Goal: Task Accomplishment & Management: Complete application form

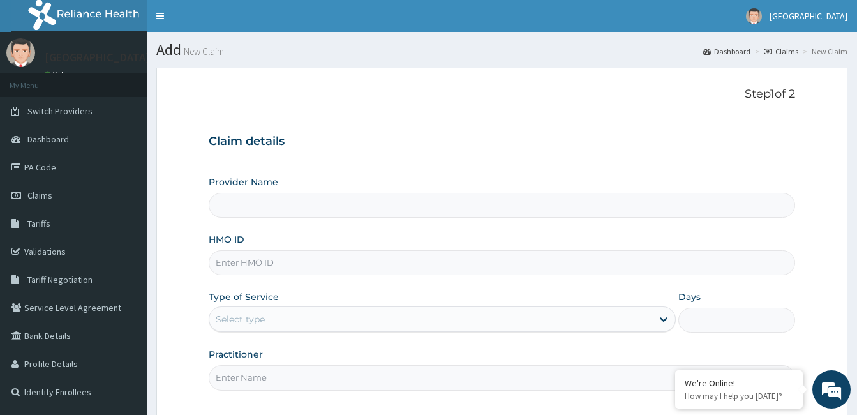
click at [359, 260] on input "HMO ID" at bounding box center [502, 262] width 586 height 25
click at [341, 267] on input "HMO ID" at bounding box center [502, 262] width 586 height 25
type input "[GEOGRAPHIC_DATA]"
click at [275, 260] on input "HMO ID" at bounding box center [502, 262] width 586 height 25
type input "EFT/10642/A"
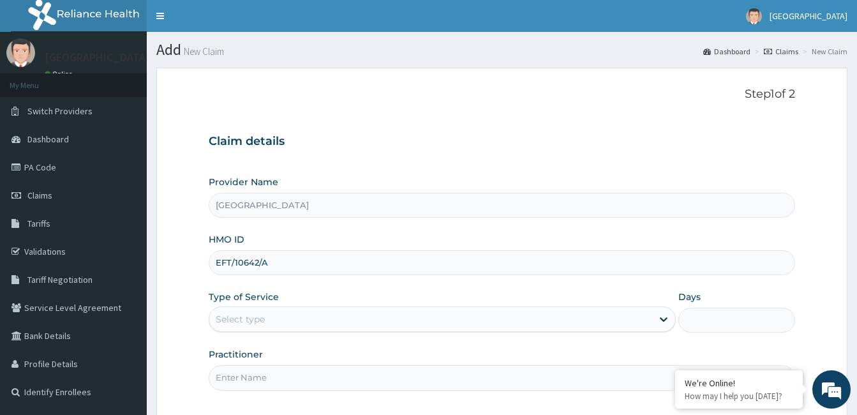
click at [253, 323] on div "Select type" at bounding box center [240, 319] width 49 height 13
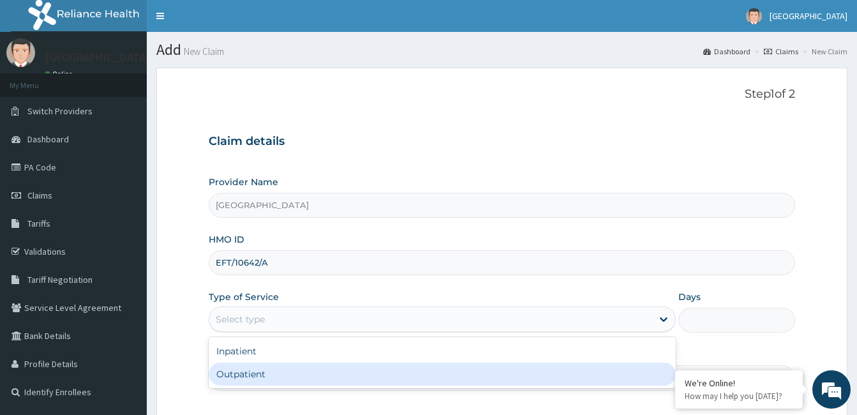
click at [264, 377] on div "Outpatient" at bounding box center [442, 373] width 467 height 23
type input "1"
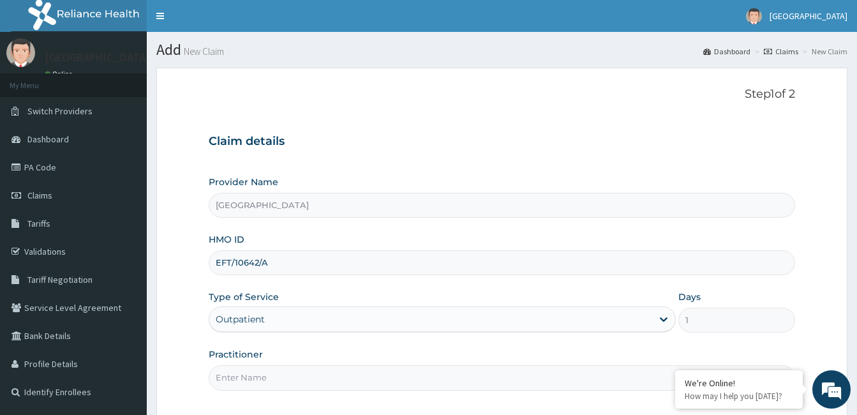
scroll to position [118, 0]
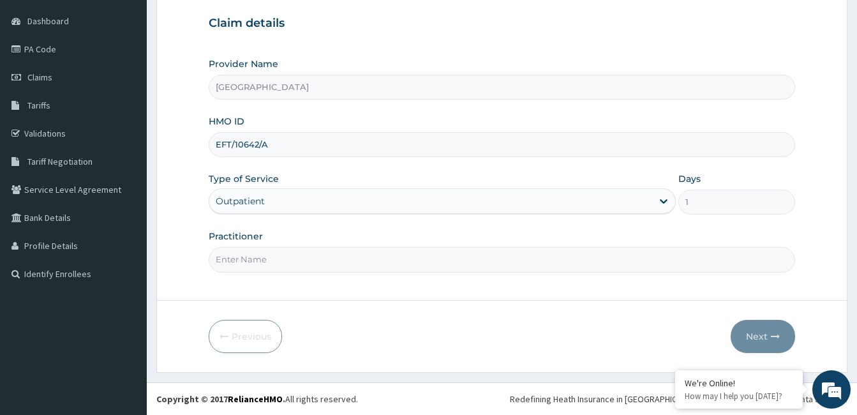
click at [579, 269] on input "Practitioner" at bounding box center [502, 259] width 586 height 25
type input "[PERSON_NAME]"
click at [753, 329] on button "Next" at bounding box center [763, 336] width 64 height 33
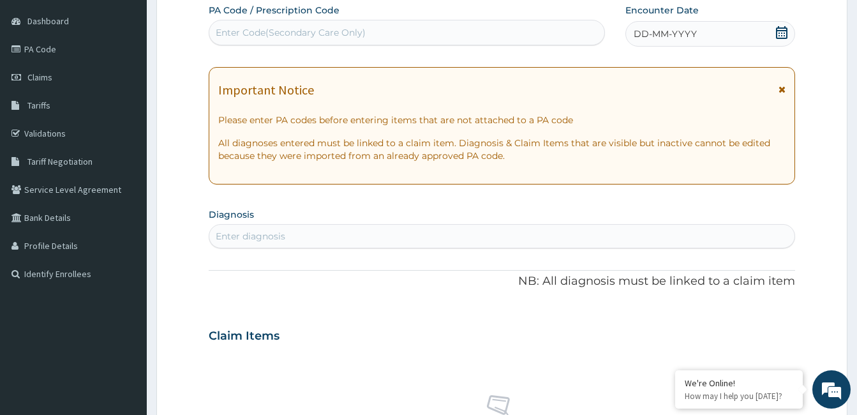
click at [495, 31] on div "Enter Code(Secondary Care Only)" at bounding box center [406, 32] width 395 height 20
paste input "PA/986368"
type input "PA/986368"
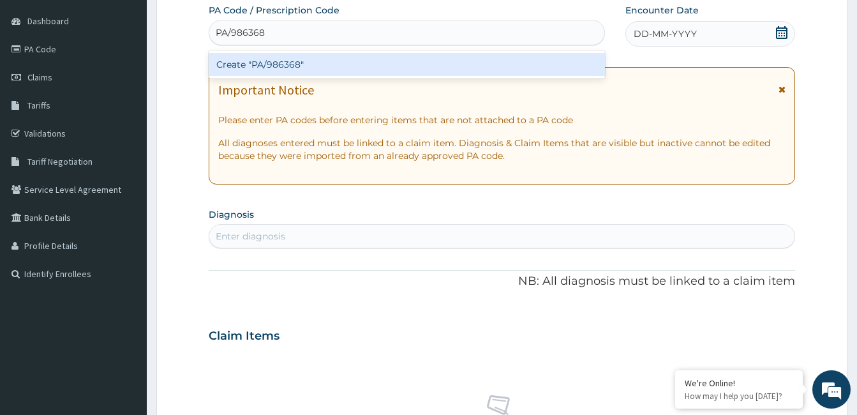
click at [387, 65] on div "Create "PA/986368"" at bounding box center [407, 64] width 396 height 23
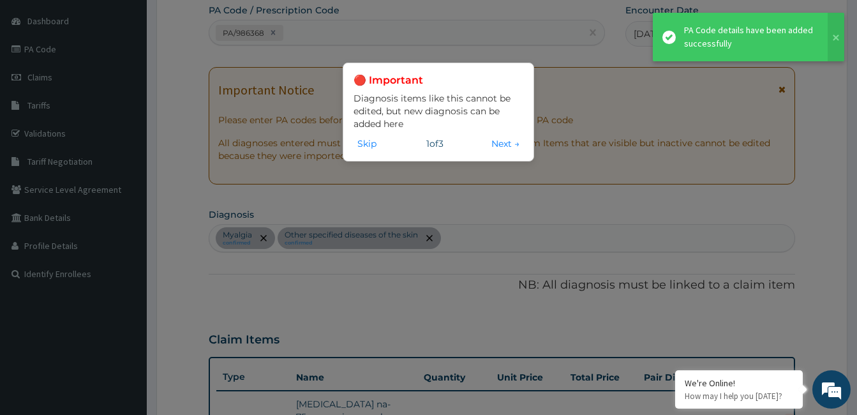
scroll to position [419, 0]
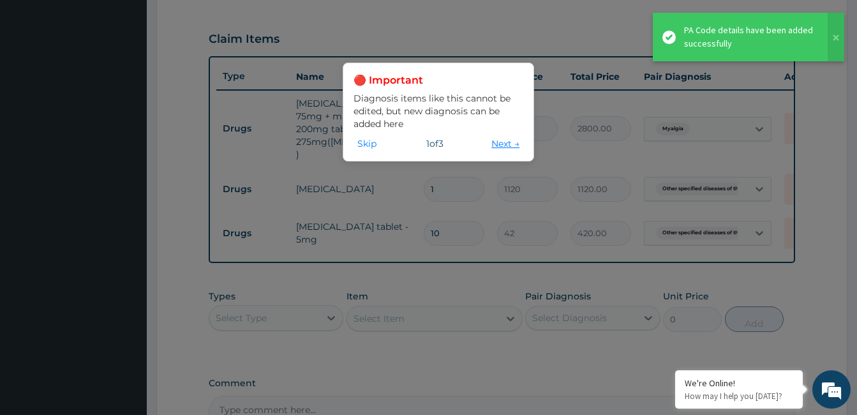
click at [500, 146] on button "Next →" at bounding box center [506, 144] width 36 height 14
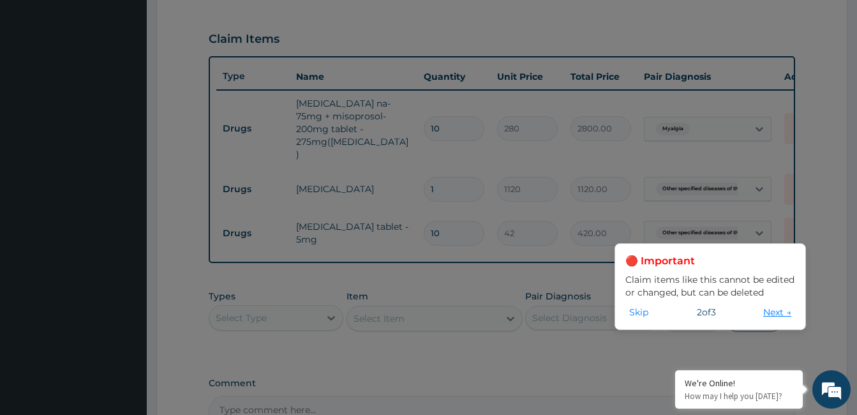
click at [779, 309] on button "Next →" at bounding box center [777, 312] width 36 height 14
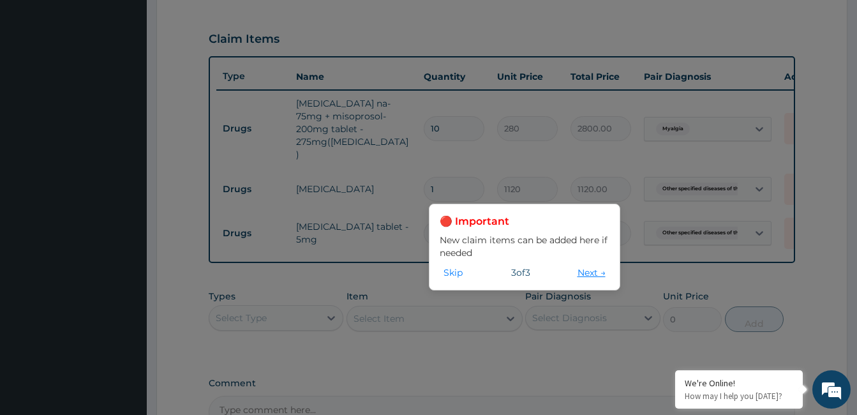
click at [575, 271] on button "Next →" at bounding box center [592, 272] width 36 height 14
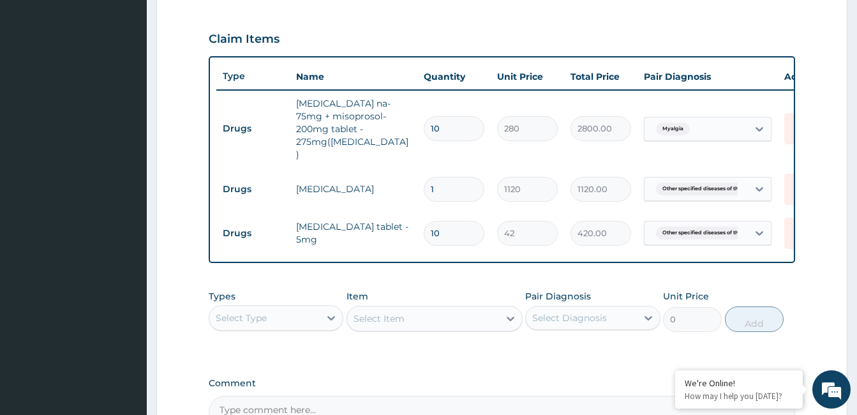
click at [302, 313] on div "Select Type" at bounding box center [276, 318] width 135 height 26
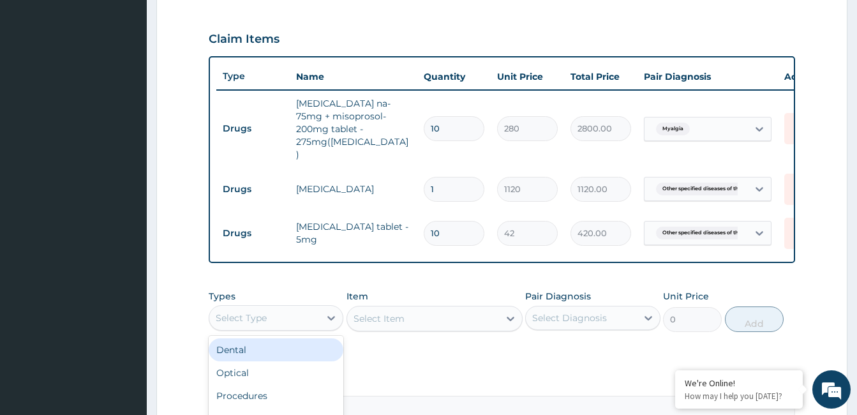
scroll to position [549, 0]
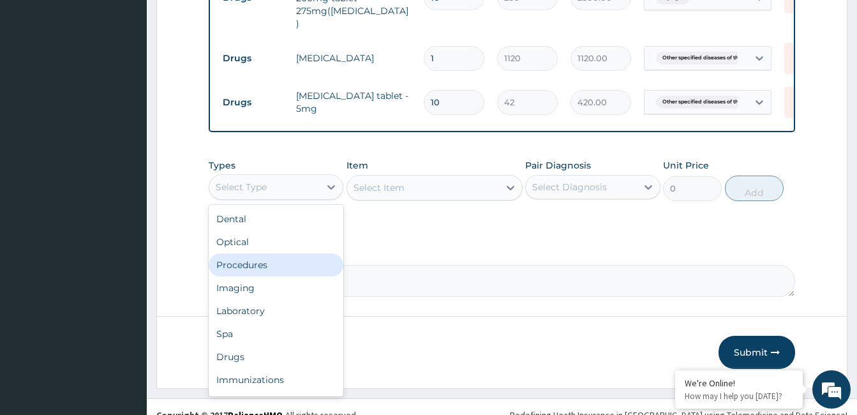
click at [300, 253] on div "Procedures" at bounding box center [276, 264] width 135 height 23
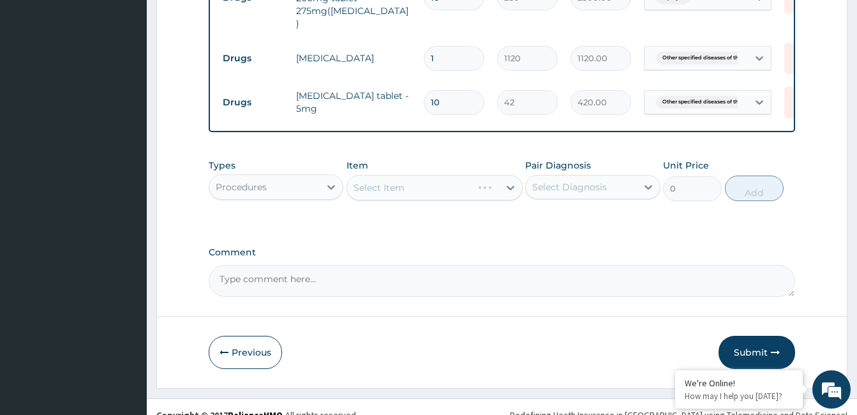
click at [587, 181] on div "Select Diagnosis" at bounding box center [569, 187] width 75 height 13
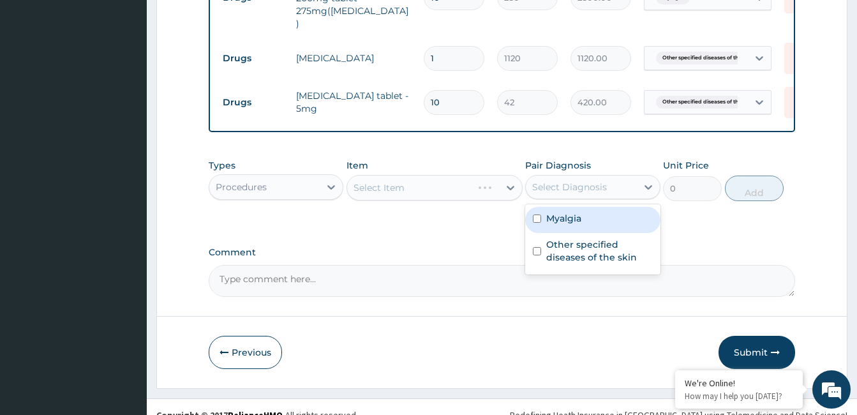
click at [585, 207] on div "Myalgia" at bounding box center [592, 220] width 135 height 26
checkbox input "true"
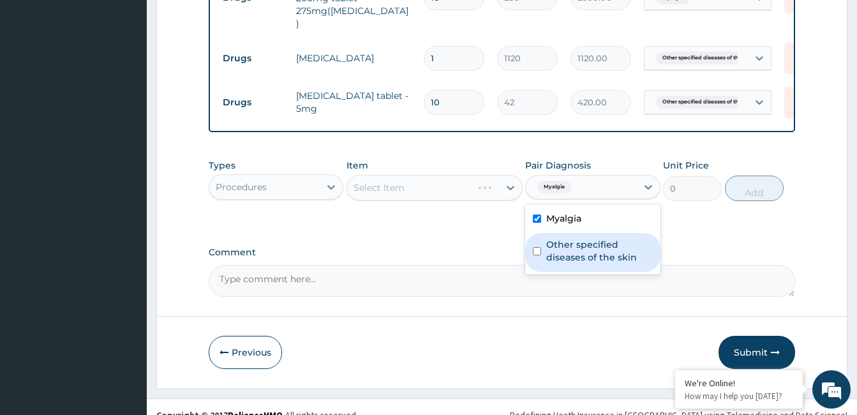
click at [580, 238] on label "Other specified diseases of the skin" at bounding box center [599, 251] width 106 height 26
checkbox input "true"
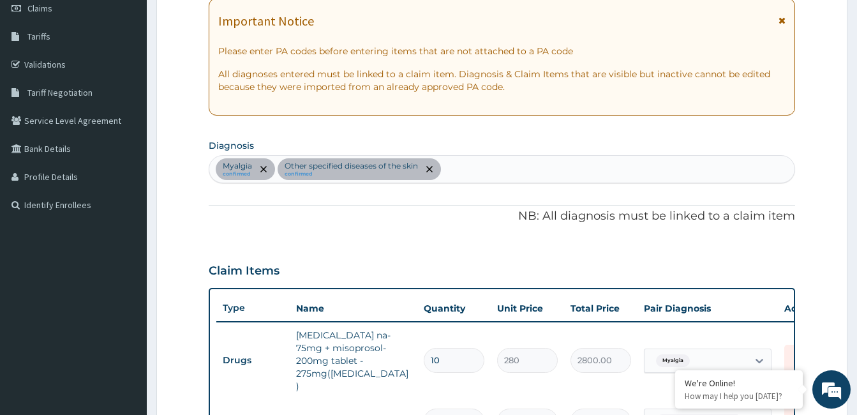
click at [514, 159] on div "Myalgia confirmed Other specified diseases of the skin confirmed" at bounding box center [501, 169] width 585 height 27
type input "[MEDICAL_DATA]"
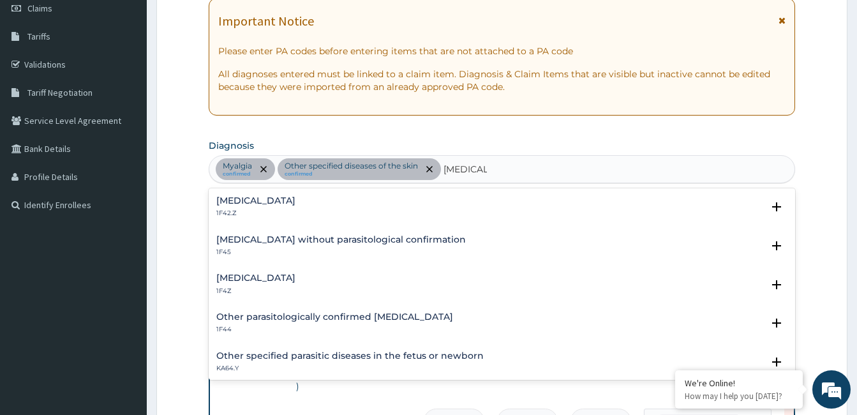
click at [264, 283] on h4 "[MEDICAL_DATA]" at bounding box center [255, 278] width 79 height 10
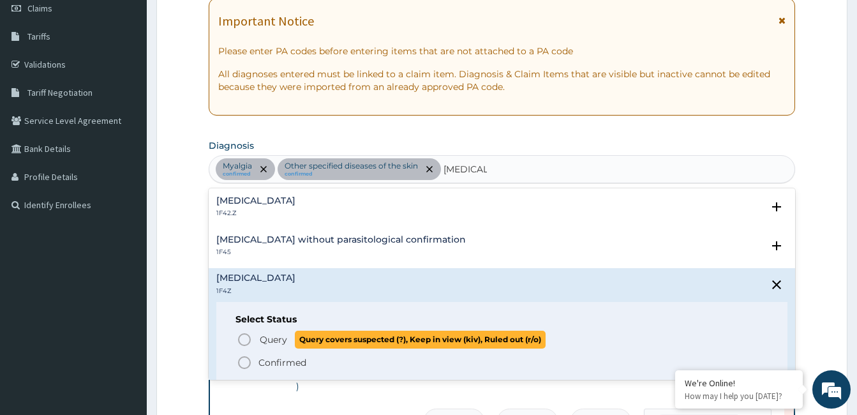
scroll to position [98, 0]
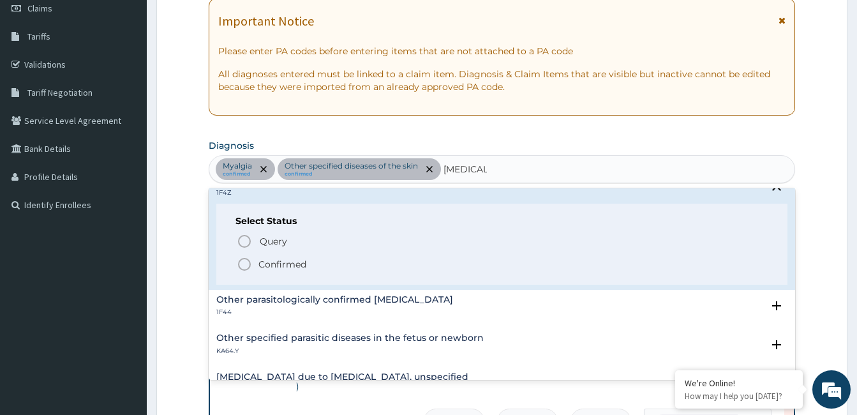
click at [263, 269] on p "Confirmed" at bounding box center [282, 264] width 48 height 13
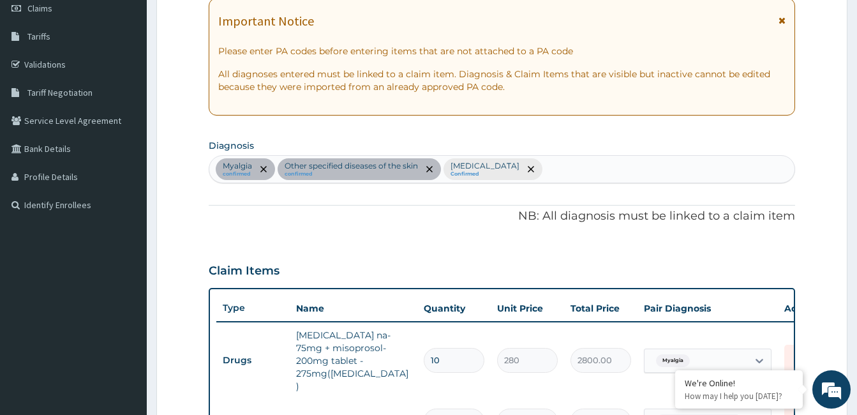
scroll to position [549, 0]
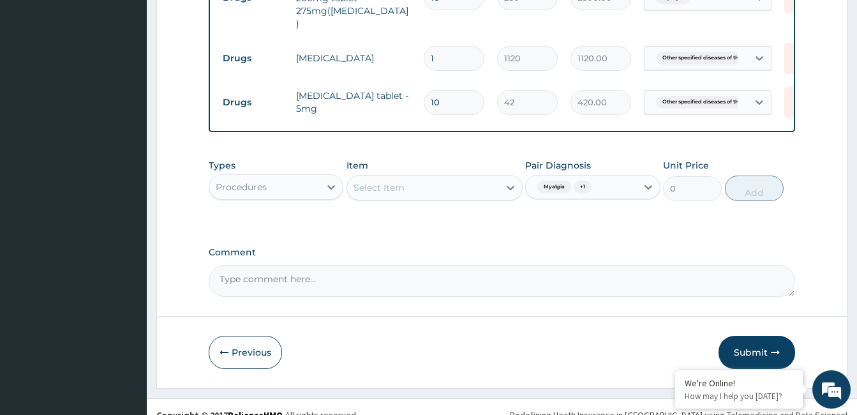
click at [435, 177] on div "Select Item" at bounding box center [423, 187] width 152 height 20
type input "PRAC"
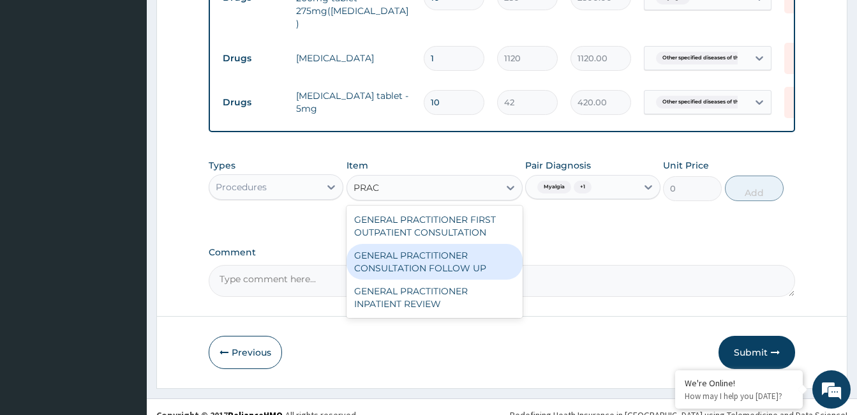
click at [416, 244] on div "GENERAL PRACTITIONER CONSULTATION FOLLOW UP" at bounding box center [435, 262] width 176 height 36
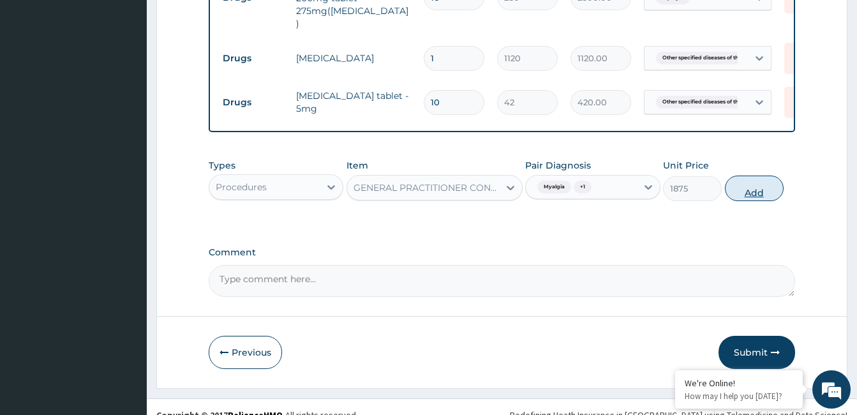
click at [750, 175] on button "Add" at bounding box center [754, 188] width 59 height 26
type input "0"
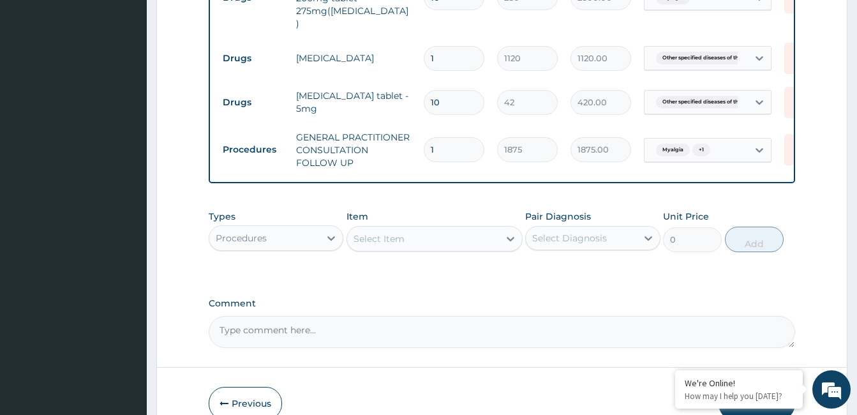
click at [385, 232] on div "Select Item" at bounding box center [379, 238] width 51 height 13
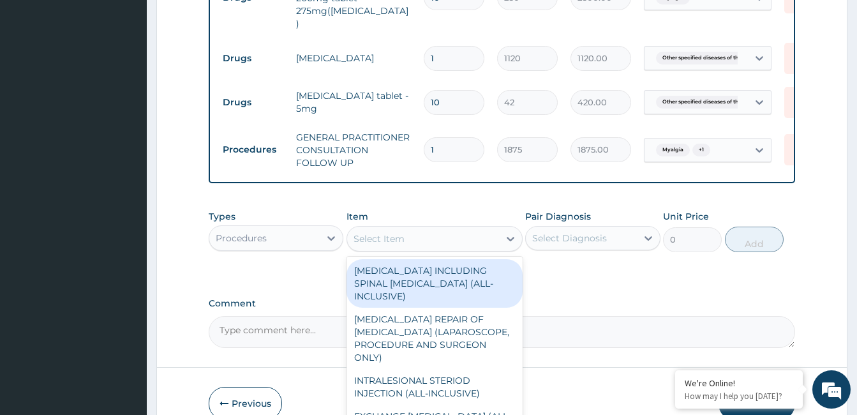
click at [244, 232] on div "Procedures" at bounding box center [241, 238] width 51 height 13
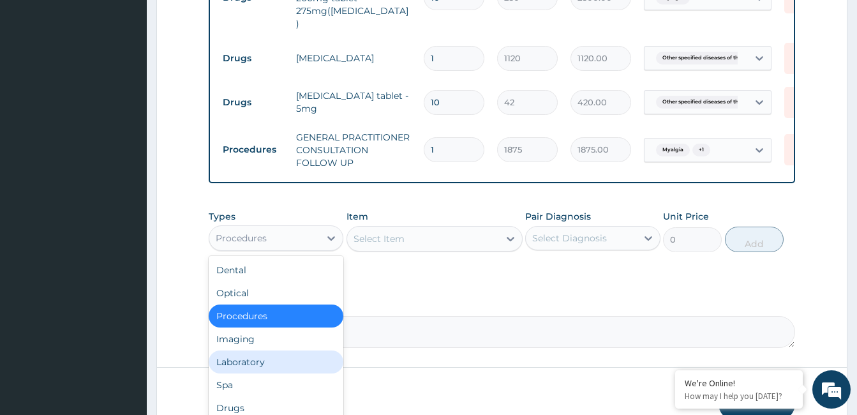
click at [251, 350] on div "Laboratory" at bounding box center [276, 361] width 135 height 23
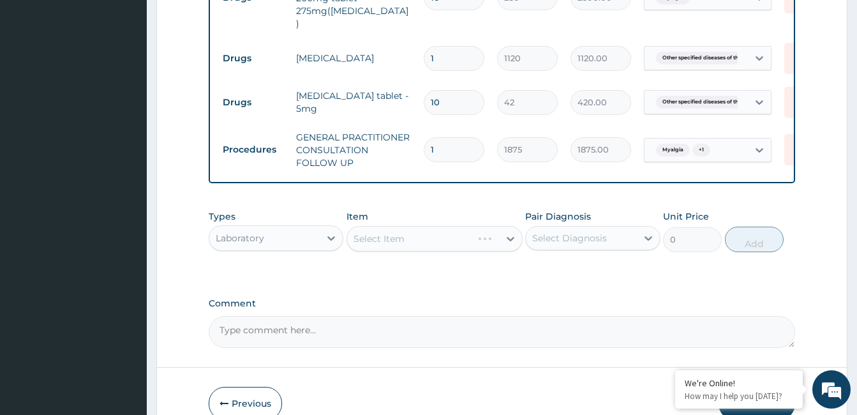
scroll to position [600, 0]
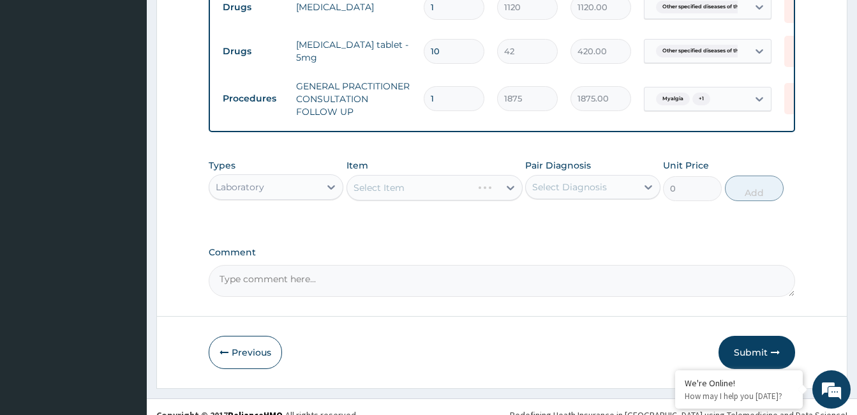
click at [585, 181] on div "Select Diagnosis" at bounding box center [569, 187] width 75 height 13
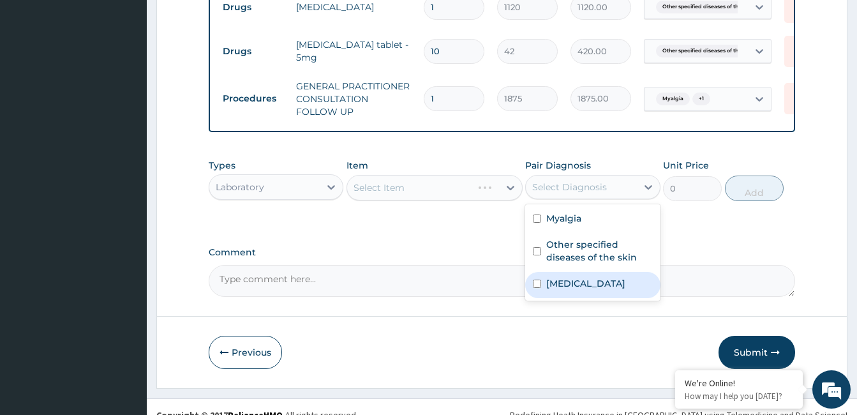
click at [558, 277] on label "[MEDICAL_DATA]" at bounding box center [585, 283] width 79 height 13
checkbox input "true"
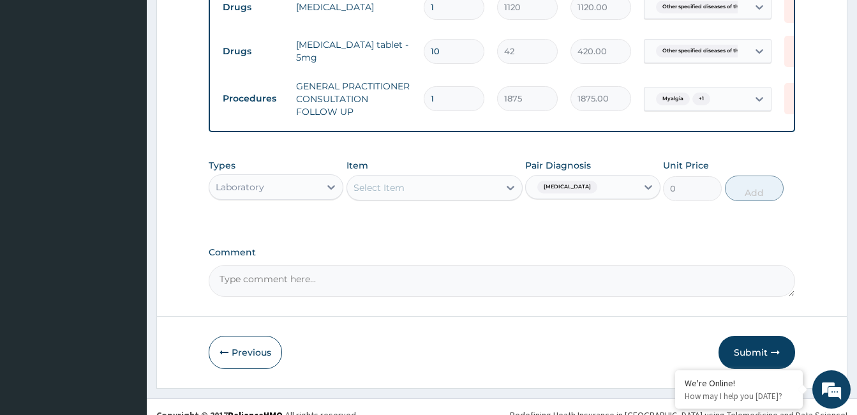
click at [473, 153] on div "Types Laboratory Item Select Item Pair Diagnosis [MEDICAL_DATA] Unit Price 0 Add" at bounding box center [502, 180] width 586 height 55
click at [467, 177] on div "Select Item" at bounding box center [423, 187] width 152 height 20
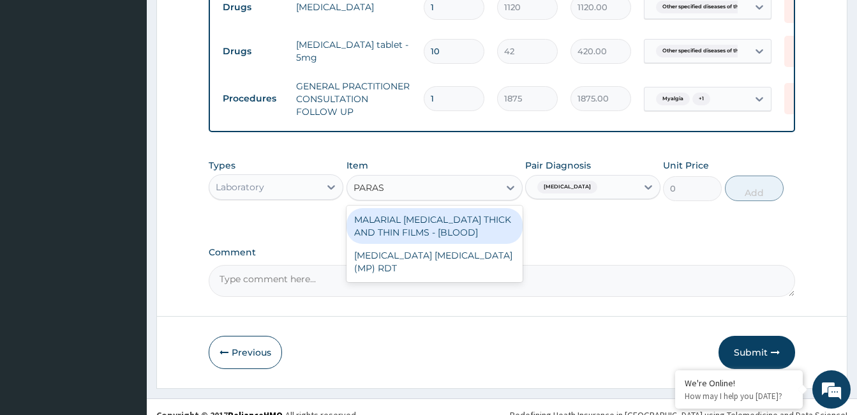
type input "PARASI"
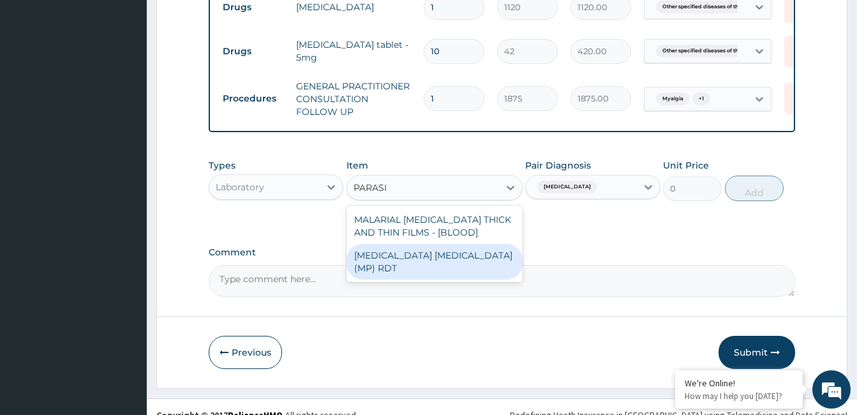
click at [457, 244] on div "[MEDICAL_DATA] [MEDICAL_DATA] (MP) RDT" at bounding box center [435, 262] width 176 height 36
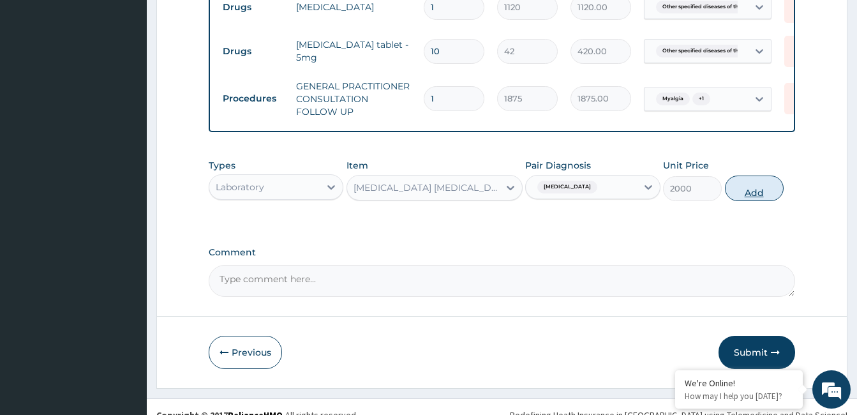
click at [754, 175] on button "Add" at bounding box center [754, 188] width 59 height 26
type input "0"
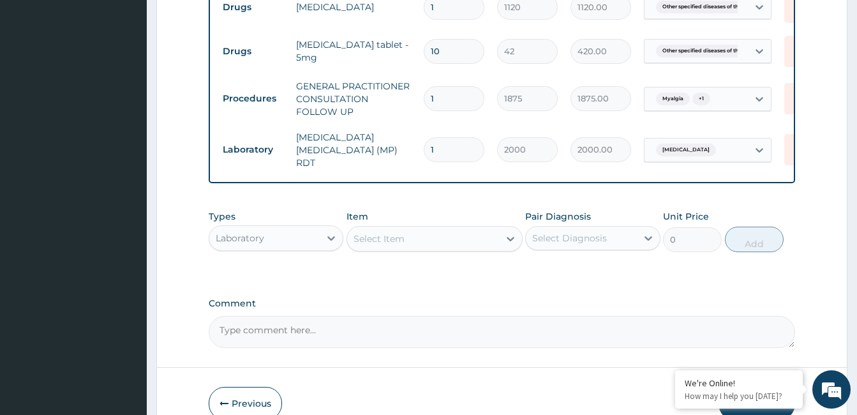
click at [442, 228] on div "Select Item" at bounding box center [423, 238] width 152 height 20
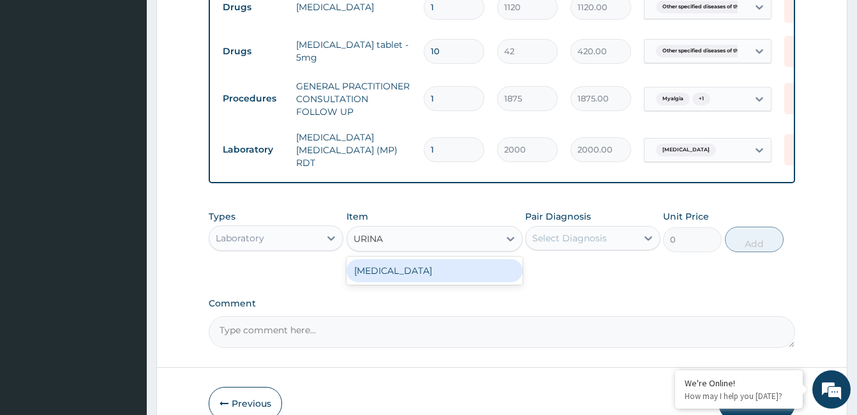
type input "URINAL"
click at [433, 259] on div "[MEDICAL_DATA]" at bounding box center [435, 270] width 176 height 23
type input "2187.5"
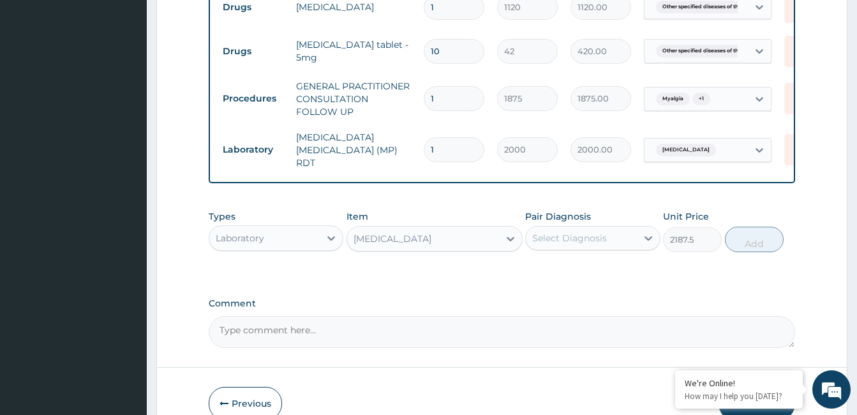
click at [584, 232] on div "Select Diagnosis" at bounding box center [569, 238] width 75 height 13
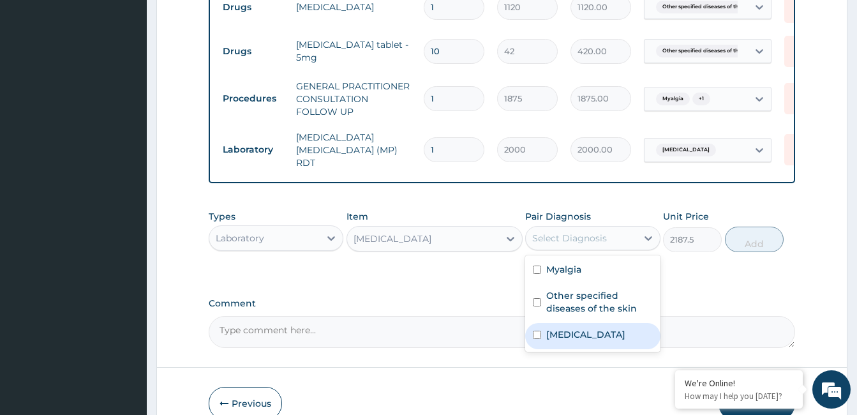
click at [562, 328] on label "[MEDICAL_DATA]" at bounding box center [585, 334] width 79 height 13
checkbox input "true"
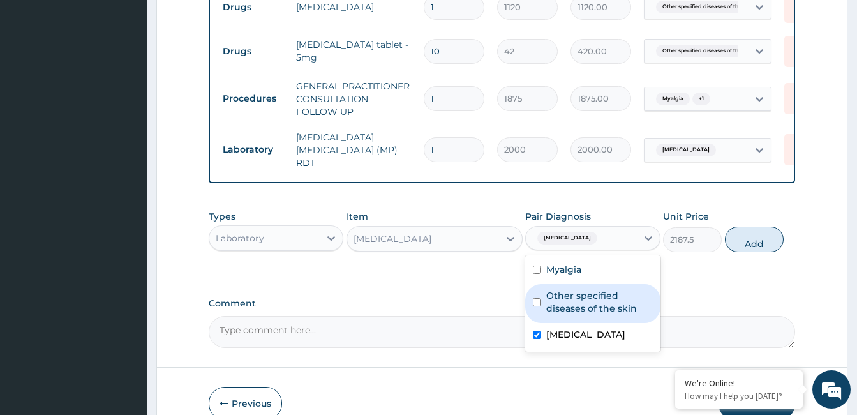
click at [748, 227] on button "Add" at bounding box center [754, 240] width 59 height 26
type input "0"
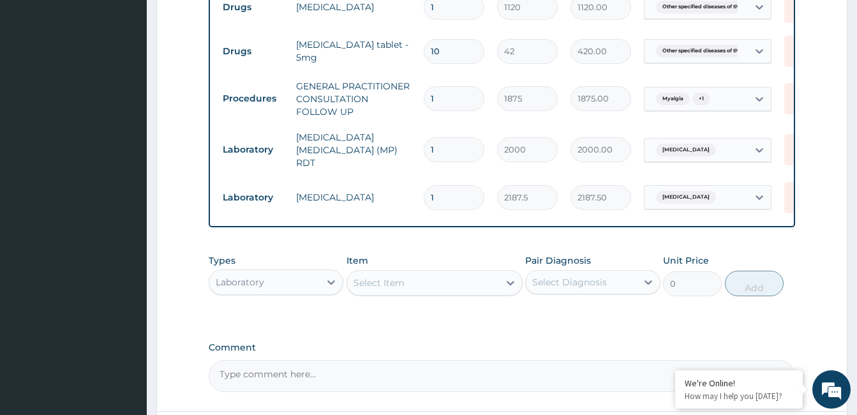
scroll to position [689, 0]
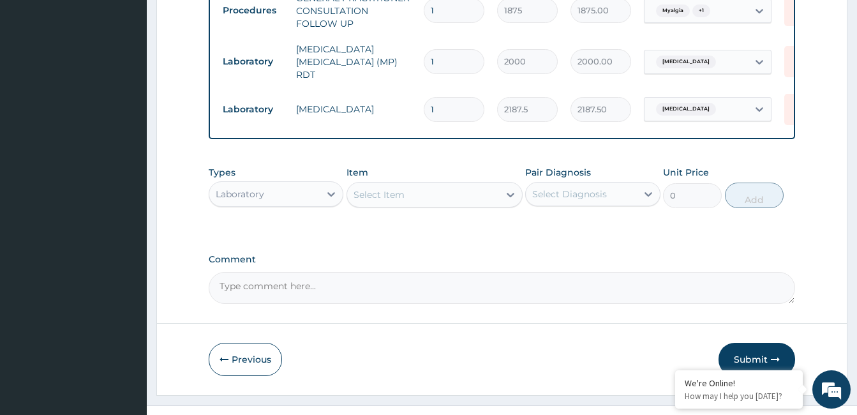
click at [288, 184] on div "Laboratory" at bounding box center [264, 194] width 110 height 20
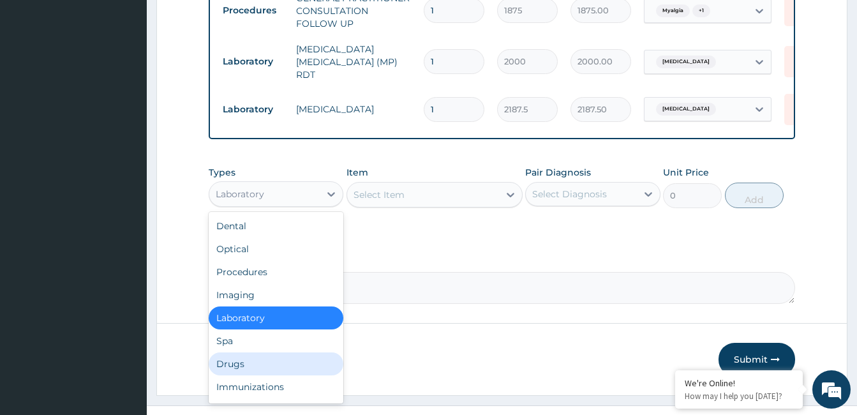
click at [243, 352] on div "Drugs" at bounding box center [276, 363] width 135 height 23
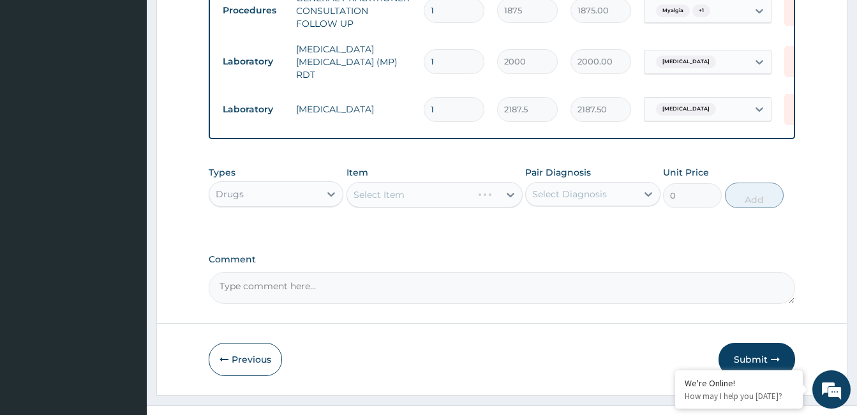
click at [581, 188] on div "Select Diagnosis" at bounding box center [569, 194] width 75 height 13
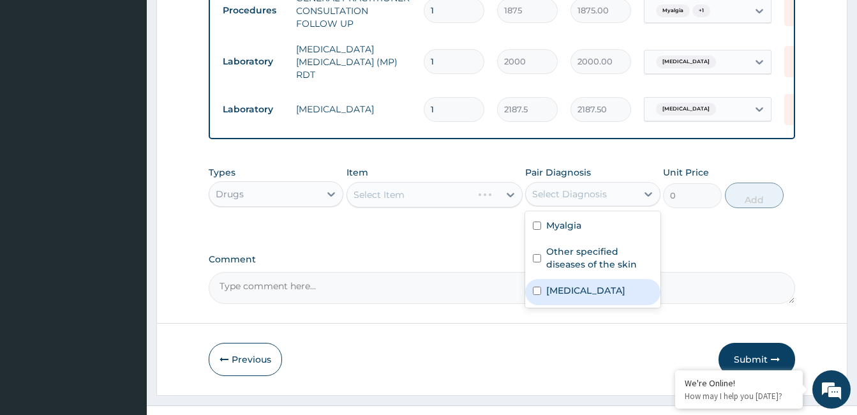
click at [556, 279] on div "[MEDICAL_DATA]" at bounding box center [592, 292] width 135 height 26
checkbox input "true"
click at [498, 184] on div "Select Item" at bounding box center [423, 194] width 152 height 20
type input "PARACE"
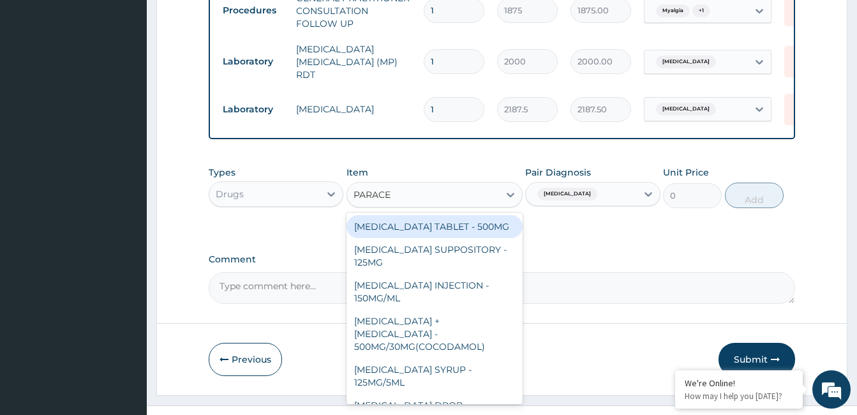
click at [477, 215] on div "[MEDICAL_DATA] TABLET - 500MG" at bounding box center [435, 226] width 176 height 23
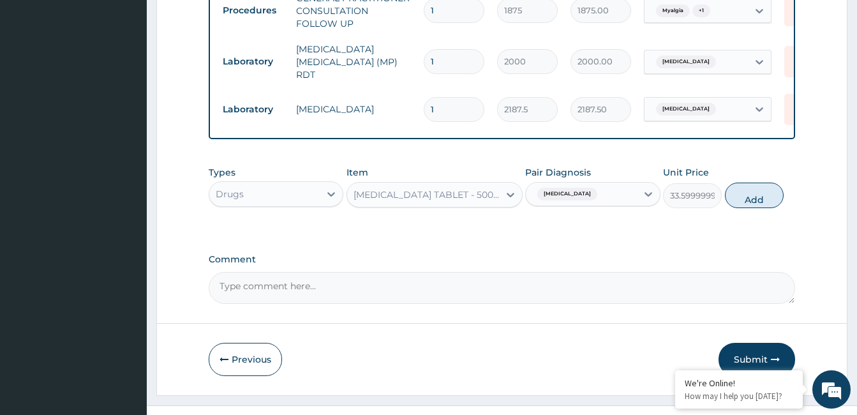
click at [758, 186] on div "Types Drugs Item [MEDICAL_DATA] TABLET - 500MG Pair Diagnosis [MEDICAL_DATA] Un…" at bounding box center [502, 187] width 586 height 55
click at [760, 183] on button "Add" at bounding box center [754, 196] width 59 height 26
type input "0"
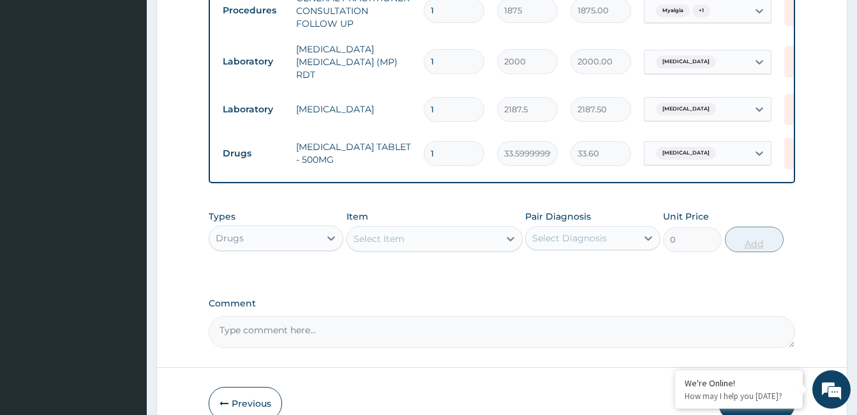
type input "18"
type input "604.80"
type input "18"
click at [477, 228] on div "Select Item" at bounding box center [423, 238] width 152 height 20
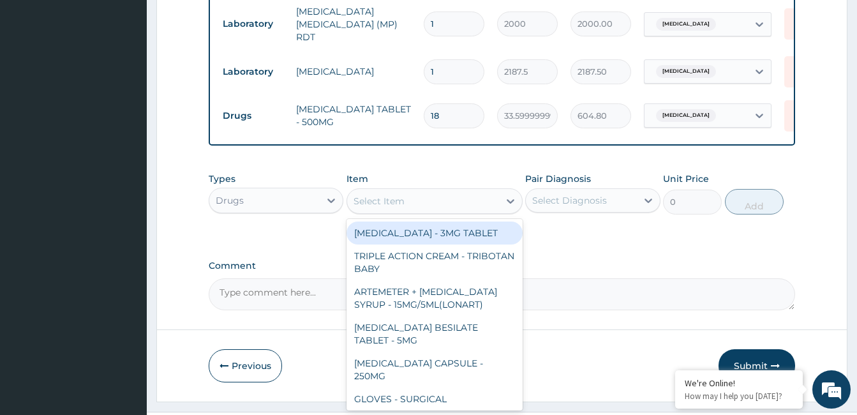
scroll to position [732, 0]
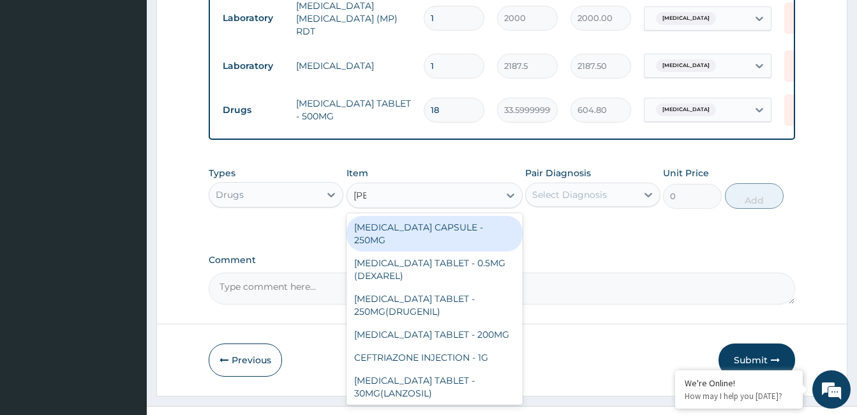
type input "[PERSON_NAME]"
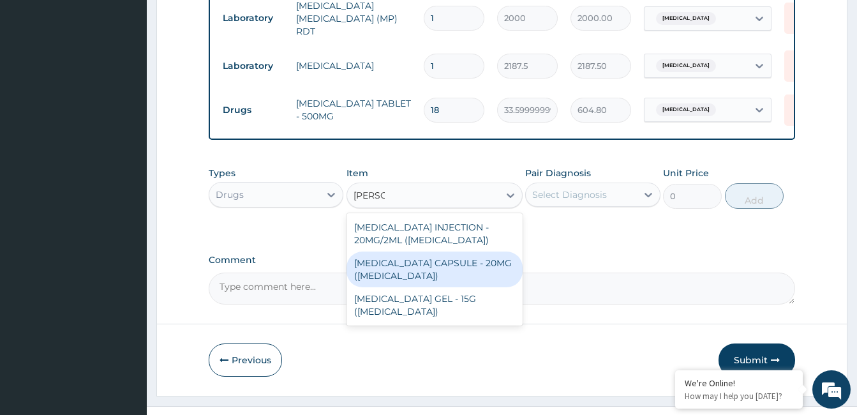
click at [489, 251] on div "[MEDICAL_DATA] CAPSULE - 20MG ([MEDICAL_DATA])" at bounding box center [435, 269] width 176 height 36
type input "154"
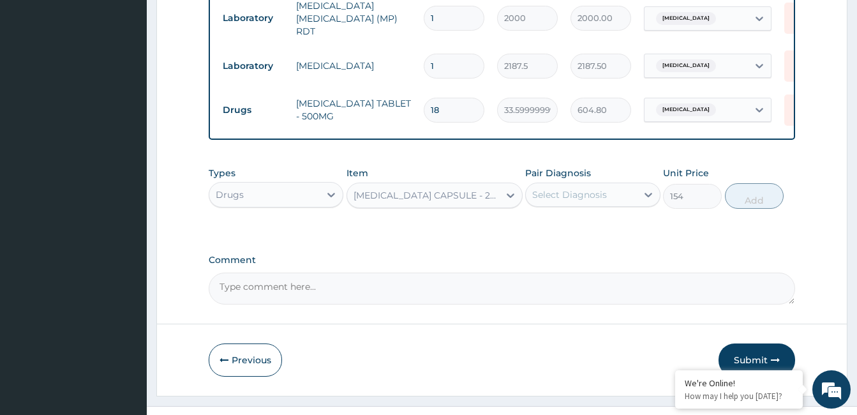
click at [594, 188] on div "Select Diagnosis" at bounding box center [569, 194] width 75 height 13
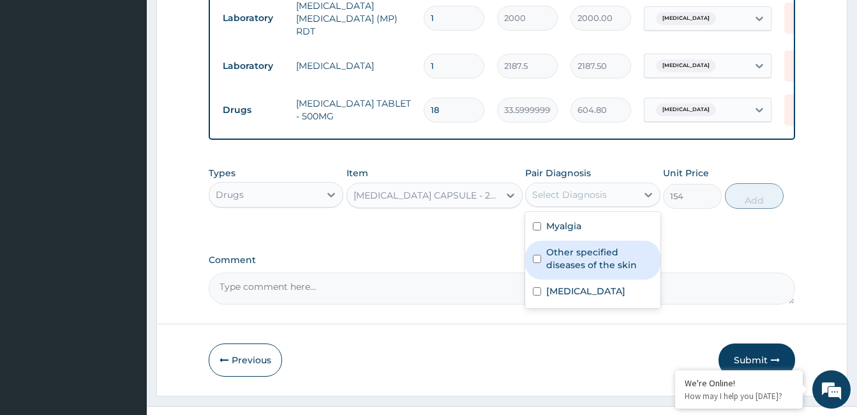
click at [588, 246] on label "Other specified diseases of the skin" at bounding box center [599, 259] width 106 height 26
checkbox input "true"
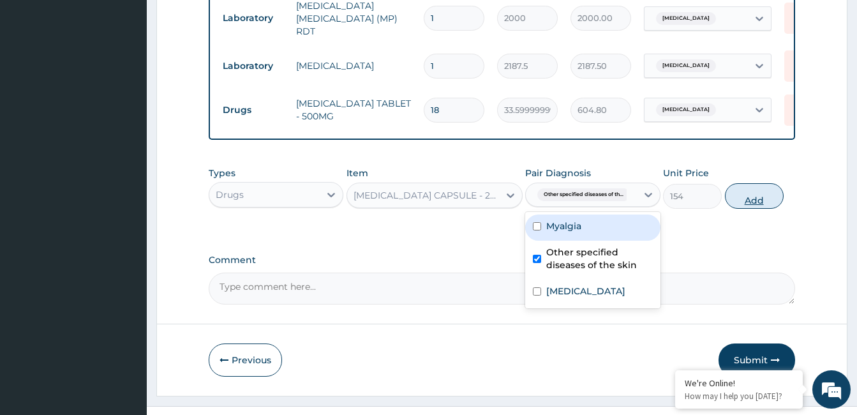
click at [761, 183] on button "Add" at bounding box center [754, 196] width 59 height 26
type input "0"
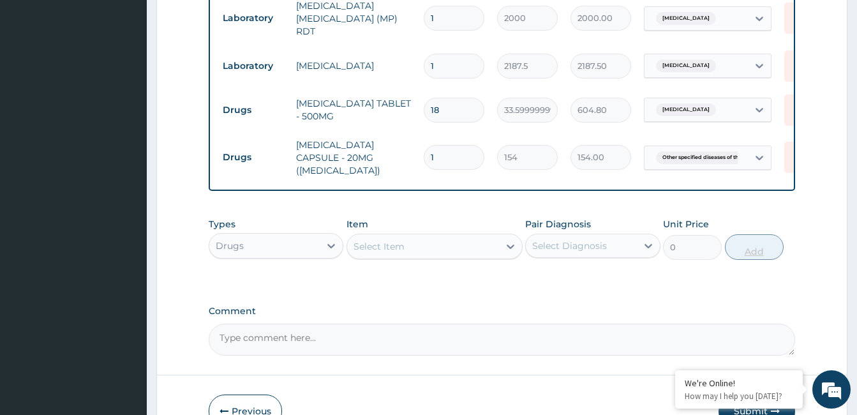
type input "10"
type input "1540.00"
type input "10"
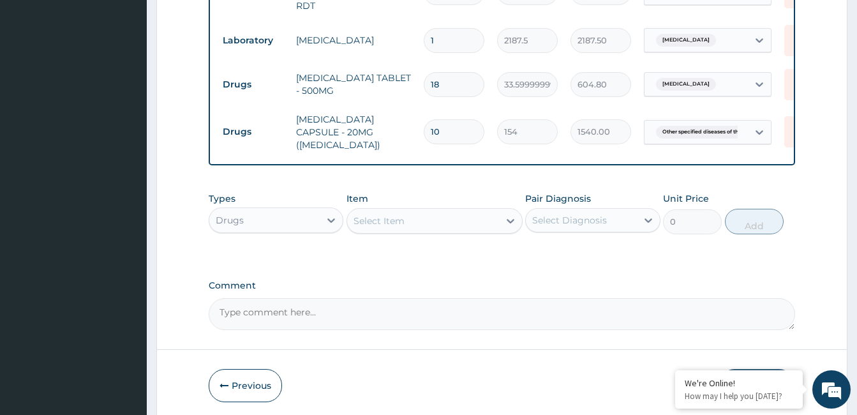
scroll to position [773, 0]
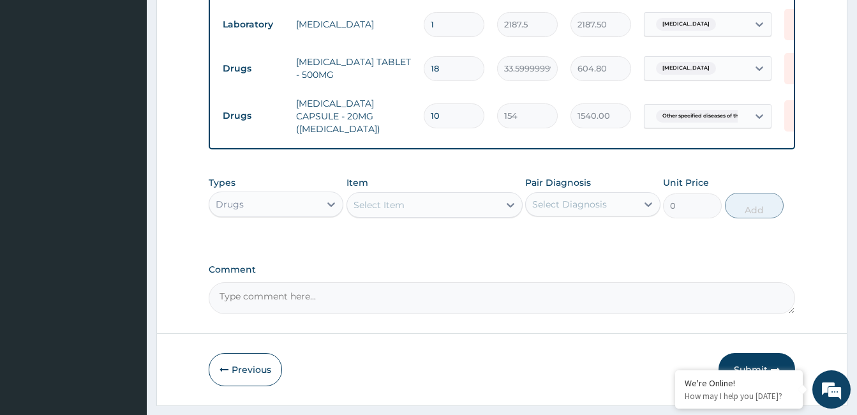
click at [771, 353] on button "Submit" at bounding box center [757, 369] width 77 height 33
